Goal: Transaction & Acquisition: Purchase product/service

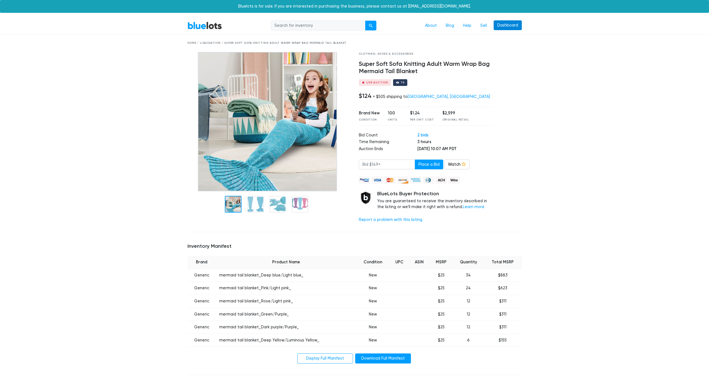
click at [509, 29] on link "Dashboard" at bounding box center [508, 25] width 28 height 10
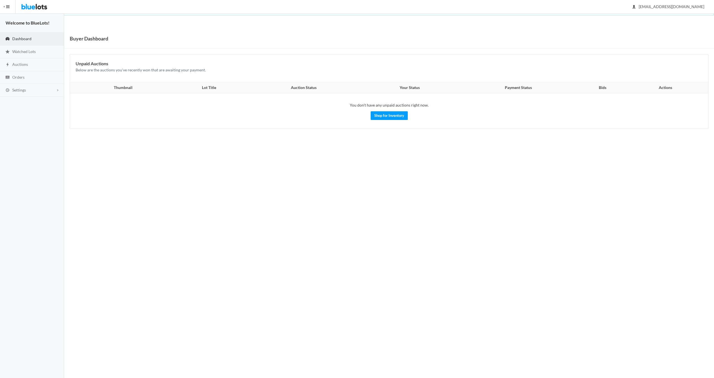
click at [7, 6] on span "button" at bounding box center [7, 6] width 3 height 1
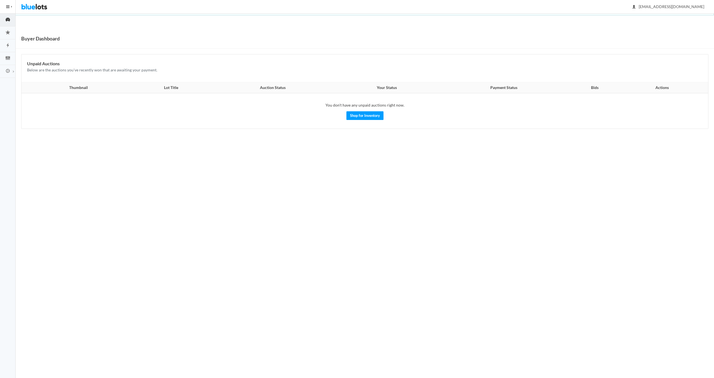
click at [30, 7] on img at bounding box center [34, 6] width 26 height 13
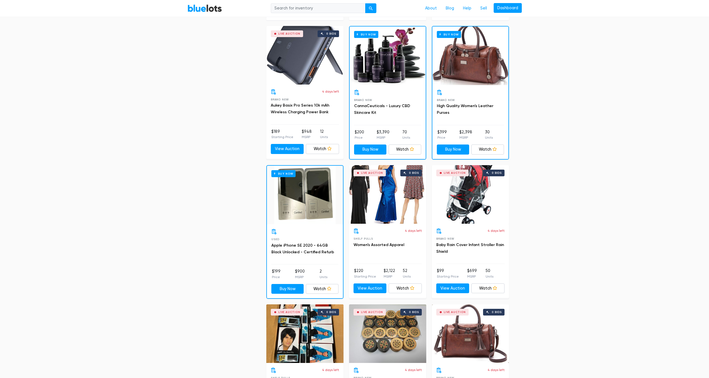
scroll to position [439, 0]
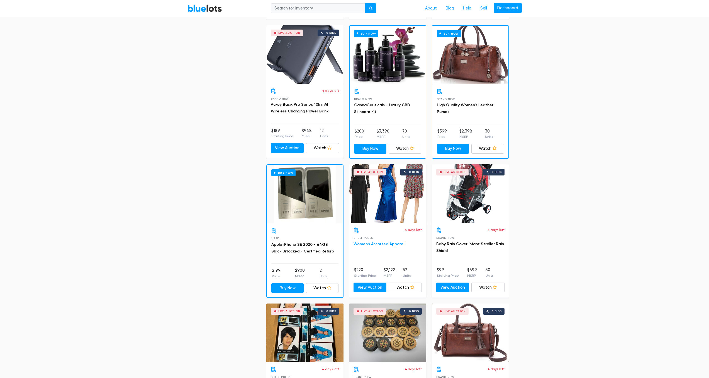
click at [366, 246] on link "Women's Assorted Apparel" at bounding box center [379, 243] width 51 height 5
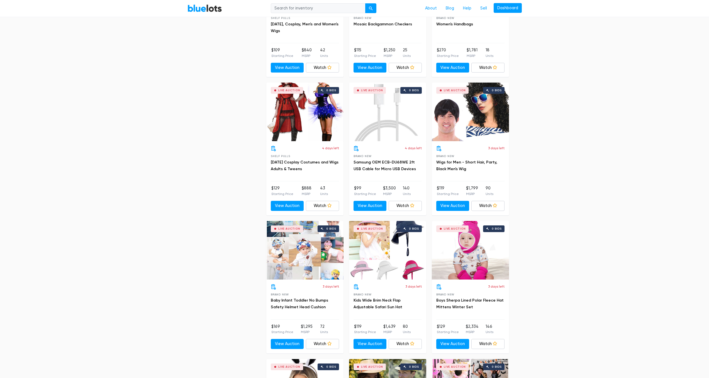
scroll to position [798, 0]
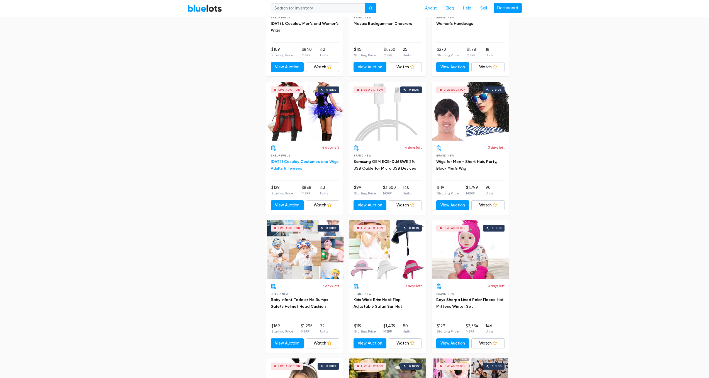
click at [304, 161] on link "[DATE] Cosplay Costumes and Wigs Adults & Tweens" at bounding box center [305, 164] width 68 height 11
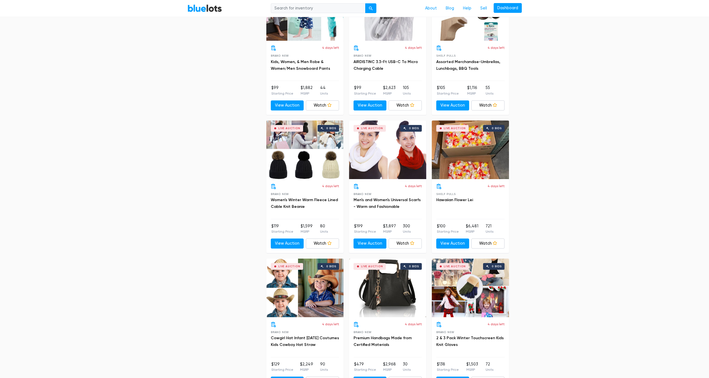
scroll to position [1880, 0]
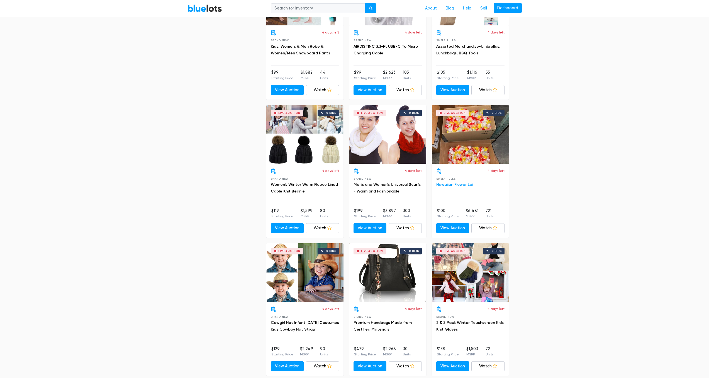
click at [457, 185] on link "Hawaiian Flower Lei" at bounding box center [454, 184] width 37 height 5
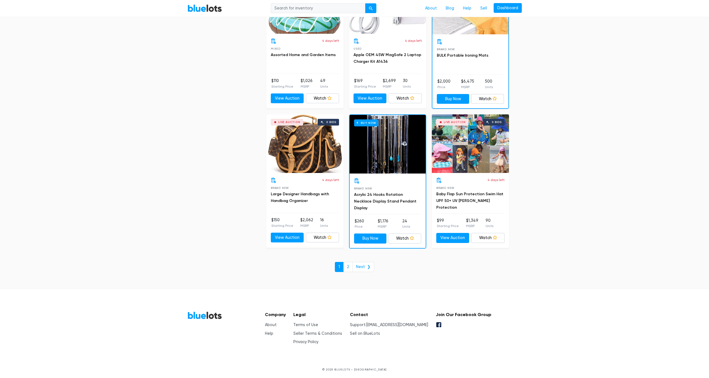
scroll to position [2287, 0]
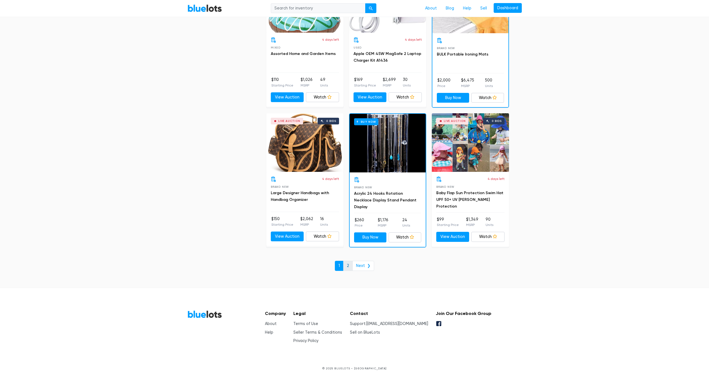
click at [347, 265] on link "2" at bounding box center [347, 266] width 9 height 10
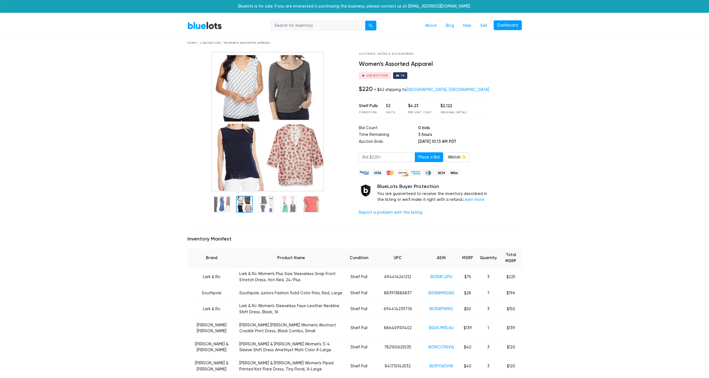
click at [243, 181] on img at bounding box center [267, 121] width 113 height 139
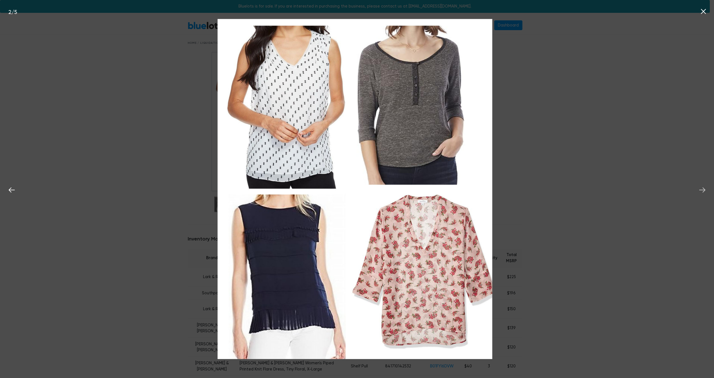
click at [704, 190] on icon at bounding box center [702, 189] width 6 height 5
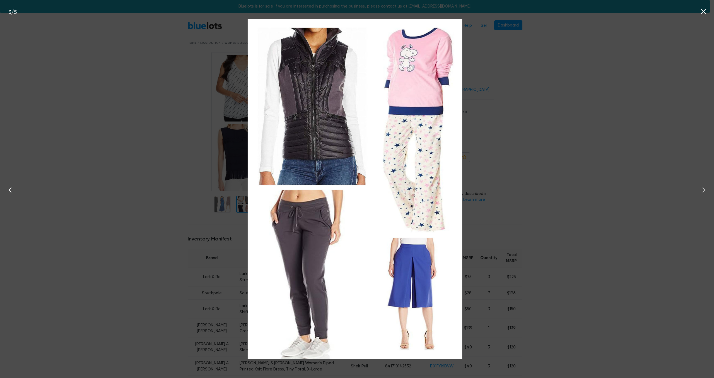
click at [704, 190] on icon at bounding box center [702, 189] width 6 height 5
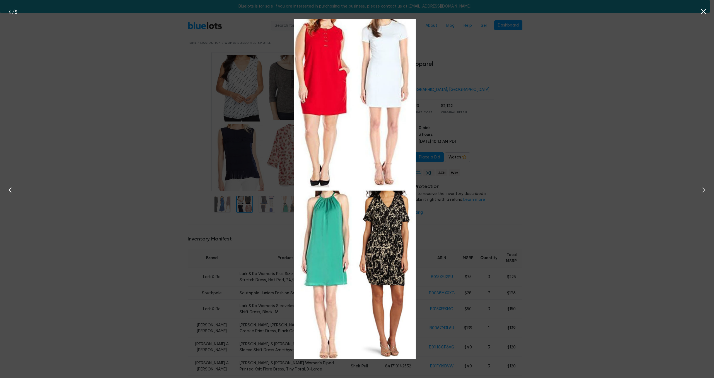
click at [704, 190] on icon at bounding box center [702, 189] width 6 height 5
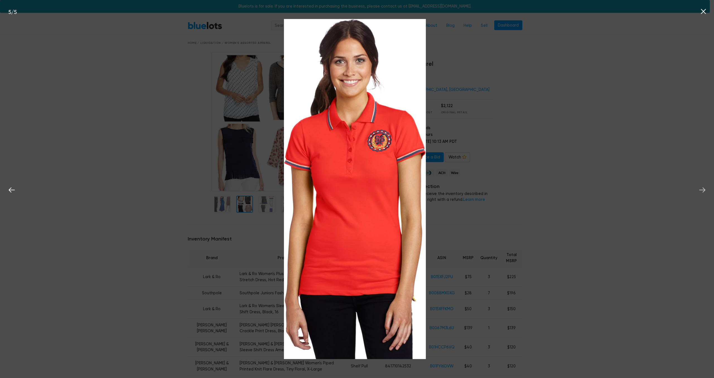
click at [704, 190] on icon at bounding box center [702, 189] width 6 height 5
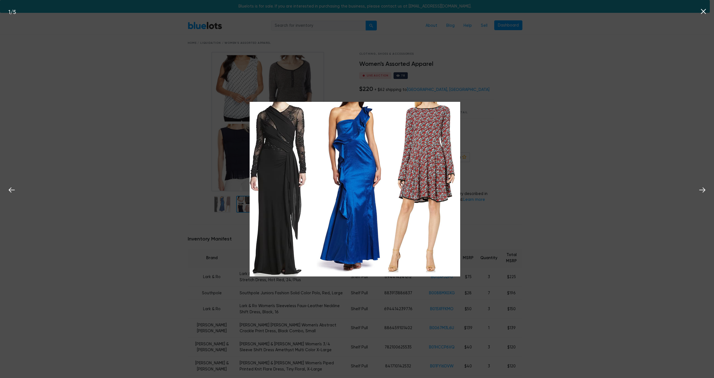
click at [700, 13] on icon at bounding box center [703, 11] width 8 height 8
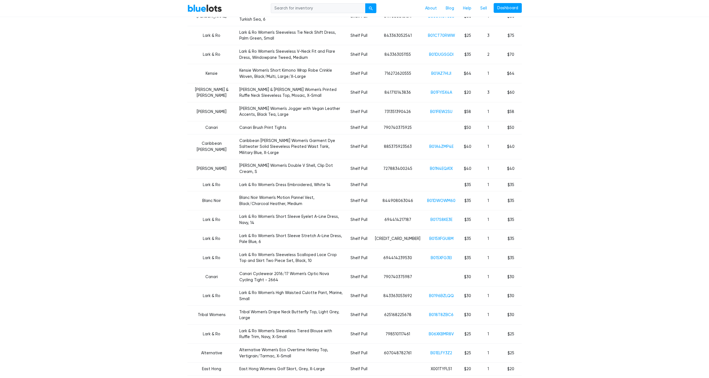
scroll to position [513, 0]
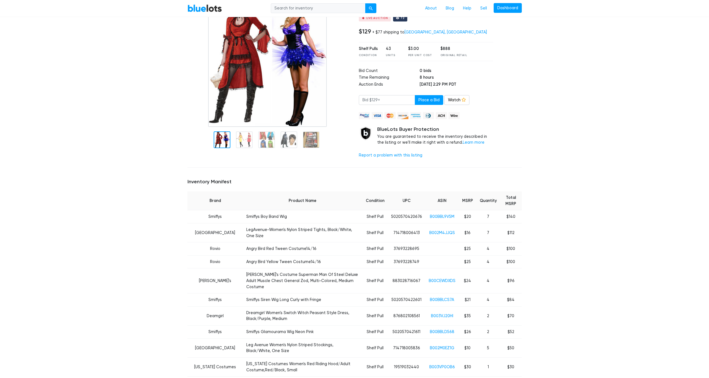
scroll to position [170, 0]
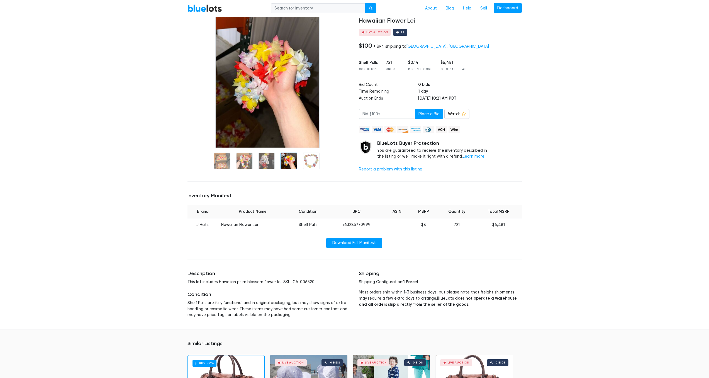
scroll to position [48, 0]
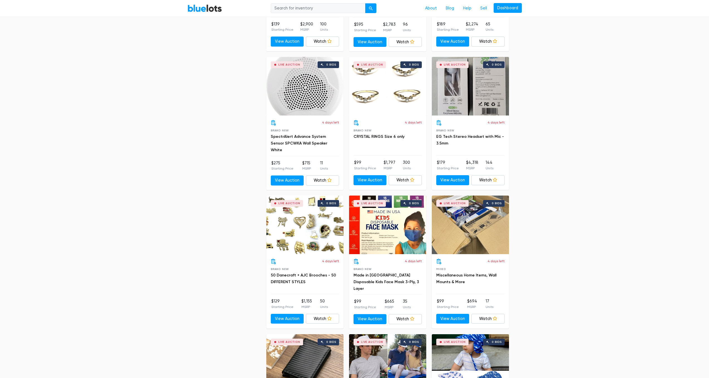
scroll to position [1035, 0]
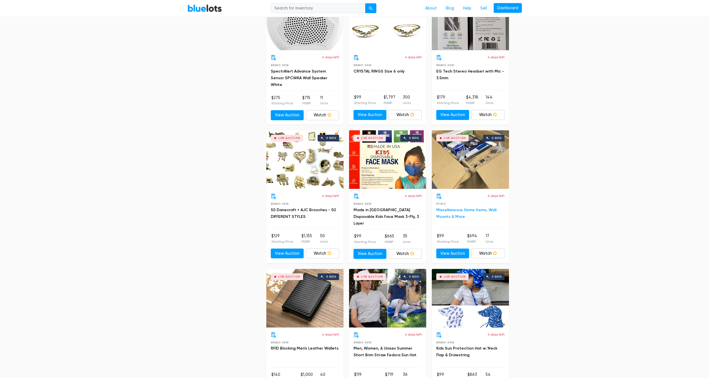
click at [468, 208] on link "Miscellaneous Home Items, Wall Mounts & More" at bounding box center [466, 212] width 60 height 11
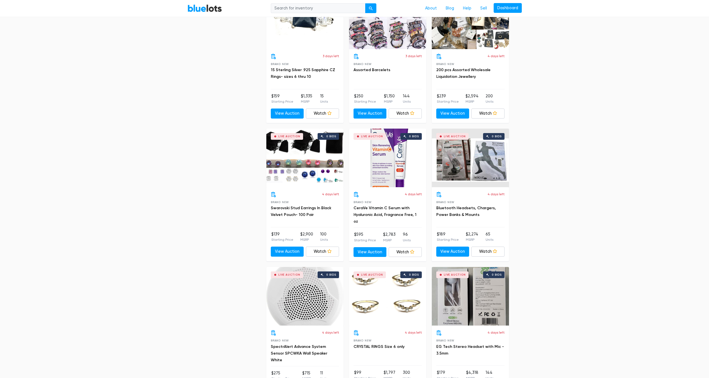
scroll to position [682, 0]
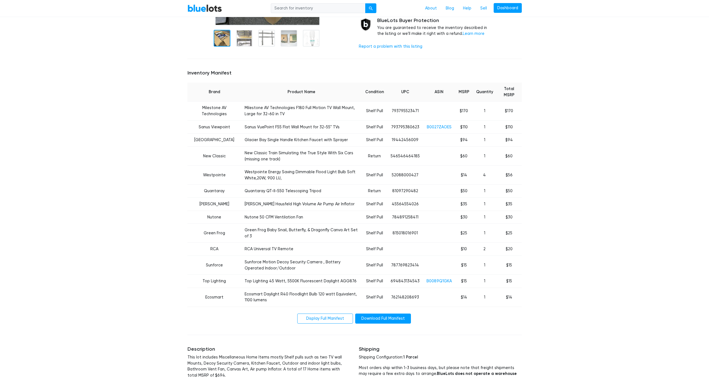
scroll to position [172, 0]
